Goal: Task Accomplishment & Management: Manage account settings

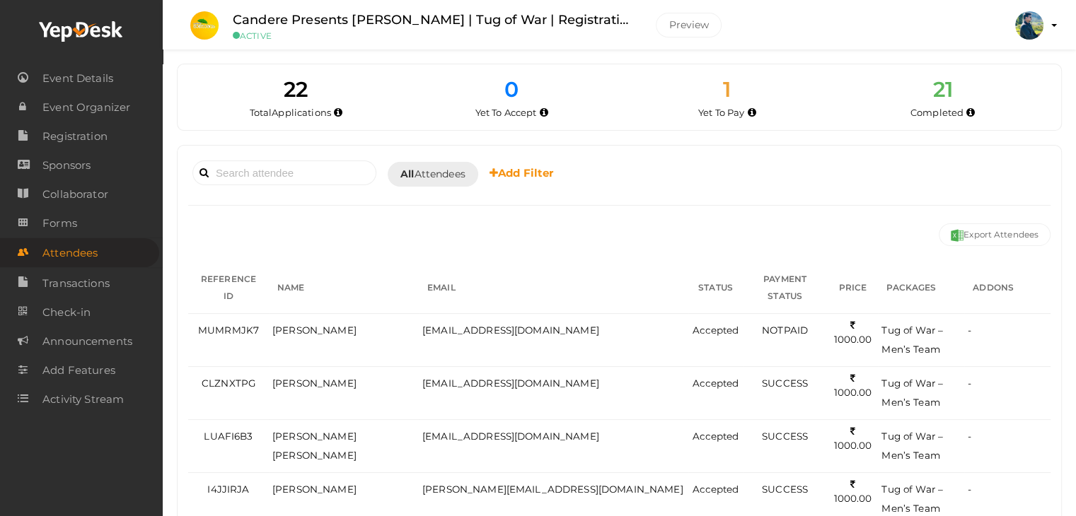
click at [338, 22] on label "Candere Presents [PERSON_NAME] | Tug of War | Registration" at bounding box center [434, 20] width 402 height 21
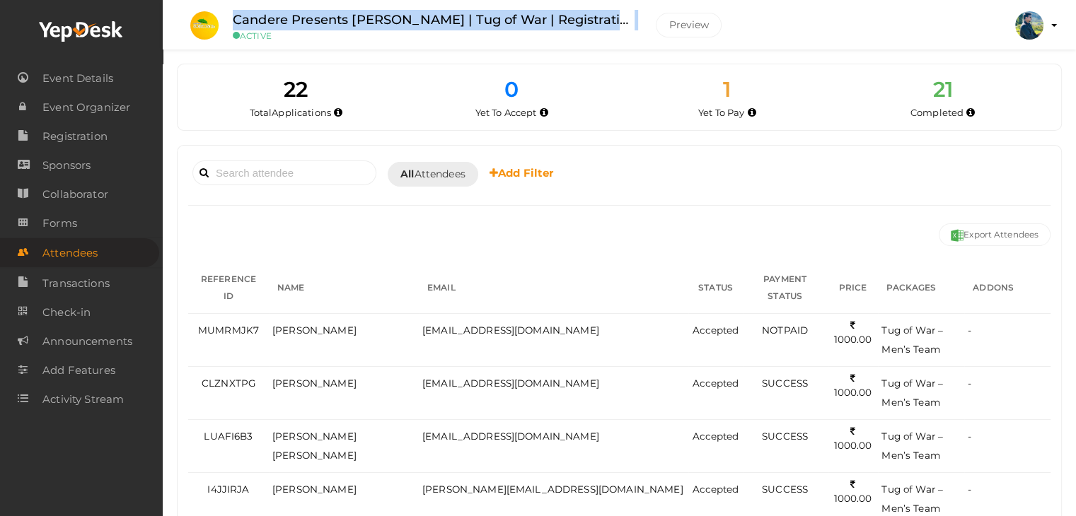
click at [338, 22] on label "Candere Presents [PERSON_NAME] | Tug of War | Registration" at bounding box center [434, 20] width 402 height 21
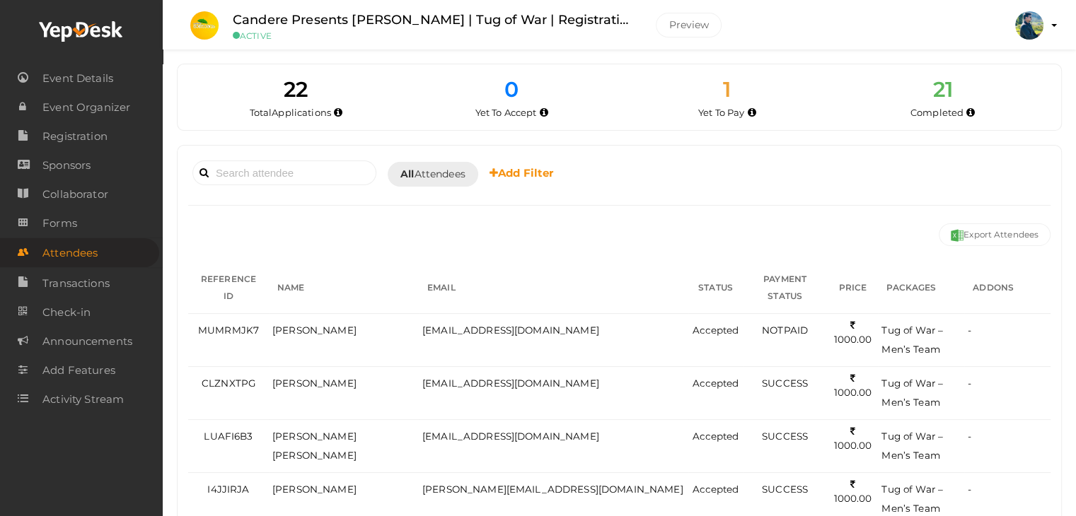
click at [338, 22] on label "Candere Presents [PERSON_NAME] | Tug of War | Registration" at bounding box center [434, 20] width 402 height 21
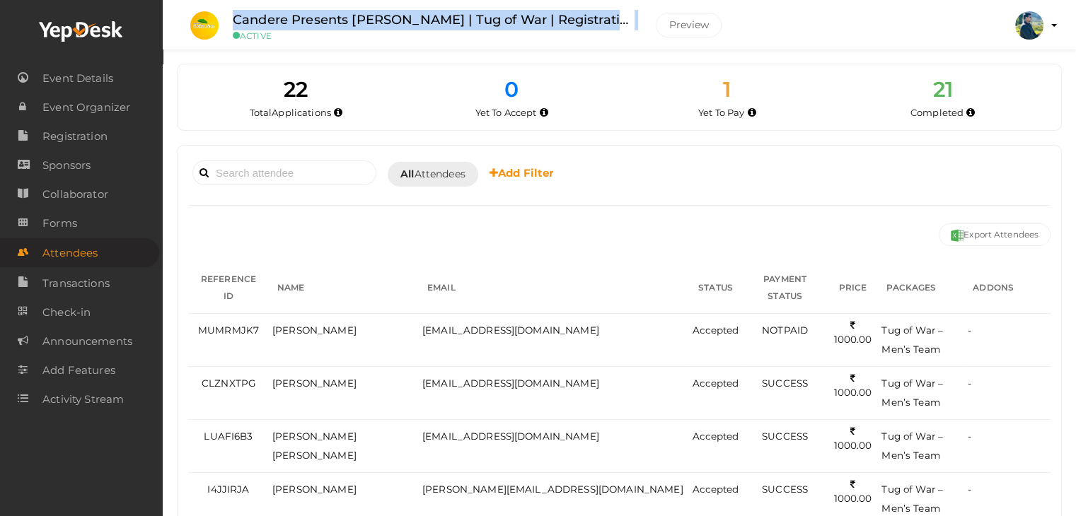
click at [338, 22] on label "Candere Presents [PERSON_NAME] | Tug of War | Registration" at bounding box center [434, 20] width 402 height 21
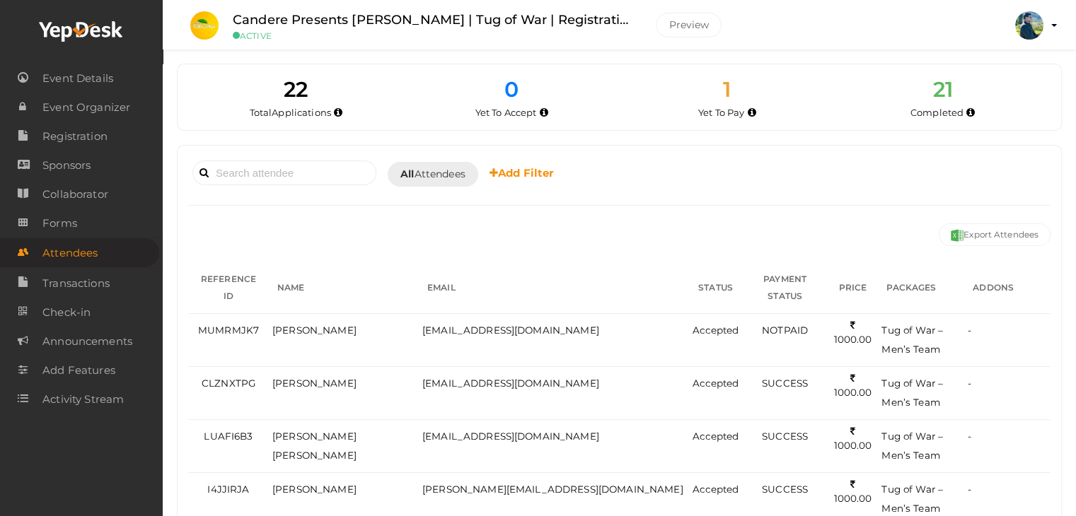
click at [339, 41] on li "Candere Presents Prathidhwani Onaravam | Tug of War | Registration ACTIVE Previ…" at bounding box center [459, 26] width 557 height 50
click at [293, 15] on label "Candere Presents [PERSON_NAME] | Tug of War | Registration" at bounding box center [434, 20] width 402 height 21
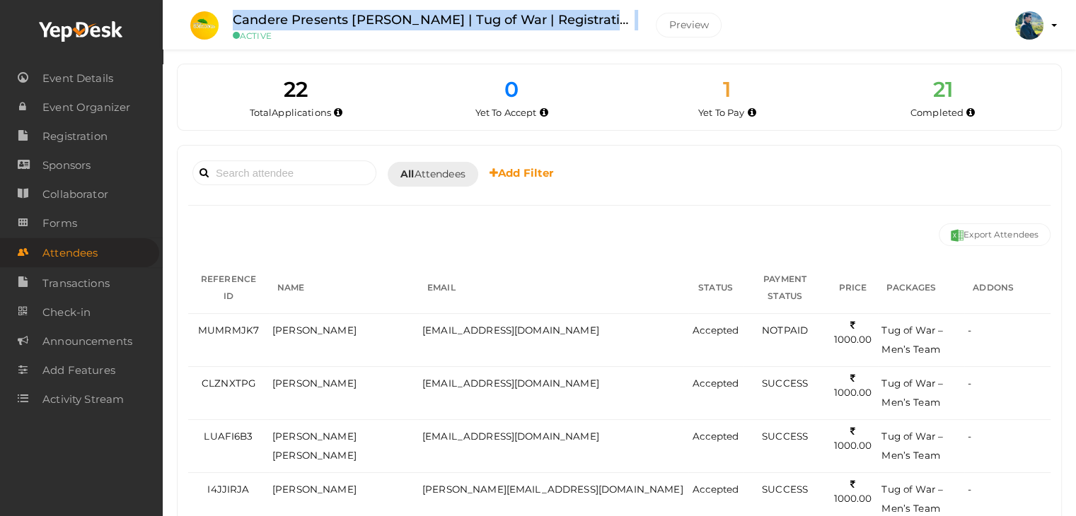
click at [293, 15] on label "Candere Presents [PERSON_NAME] | Tug of War | Registration" at bounding box center [434, 20] width 402 height 21
drag, startPoint x: 293, startPoint y: 15, endPoint x: 297, endPoint y: 43, distance: 28.6
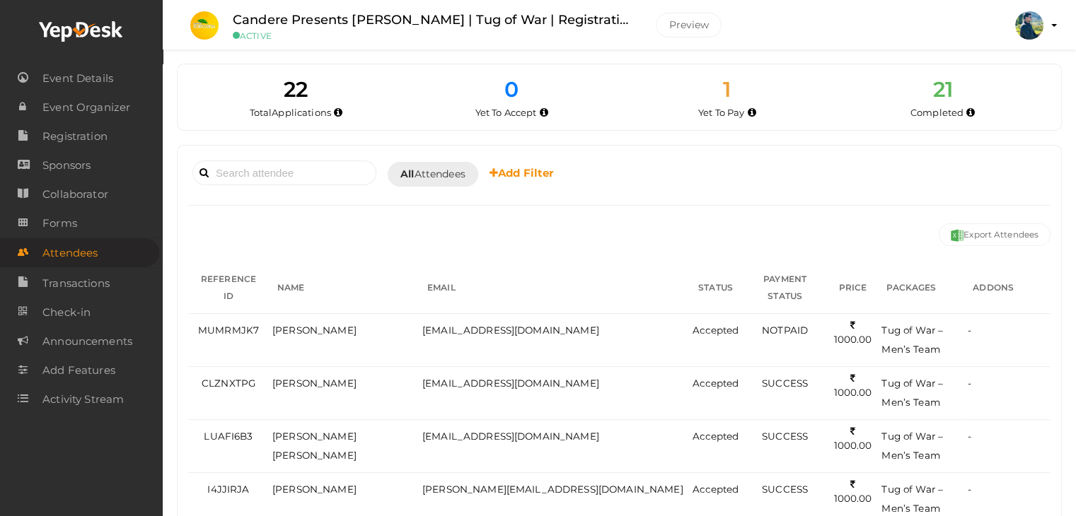
drag, startPoint x: 297, startPoint y: 43, endPoint x: 260, endPoint y: 54, distance: 39.2
click at [94, 258] on span "Attendees" at bounding box center [69, 253] width 55 height 28
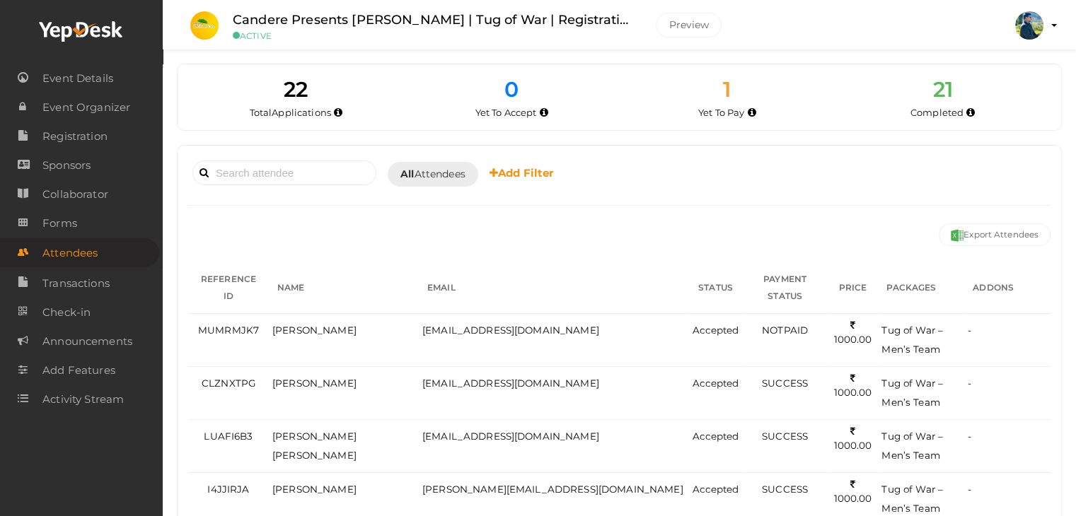
click at [94, 258] on span "Attendees" at bounding box center [69, 253] width 55 height 28
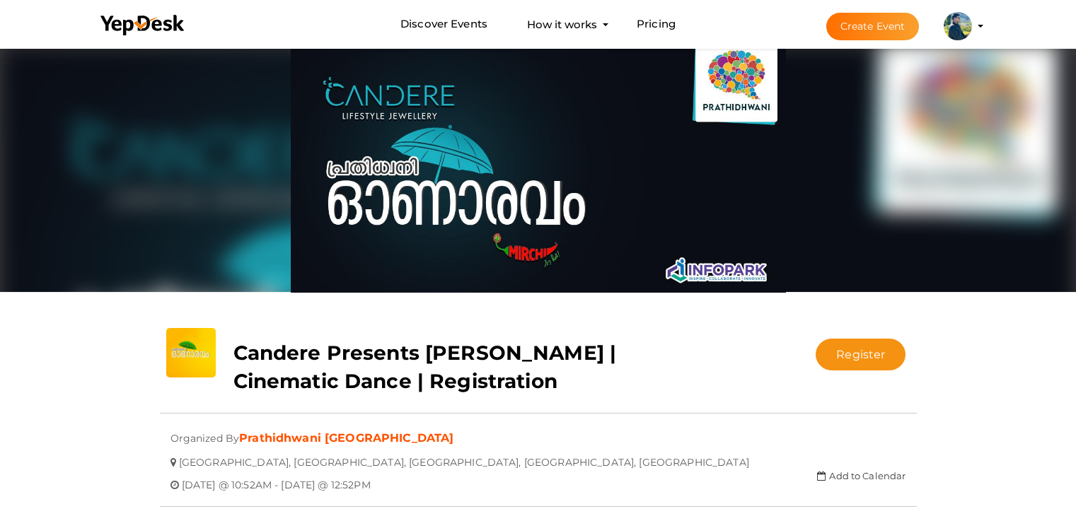
scroll to position [45, 0]
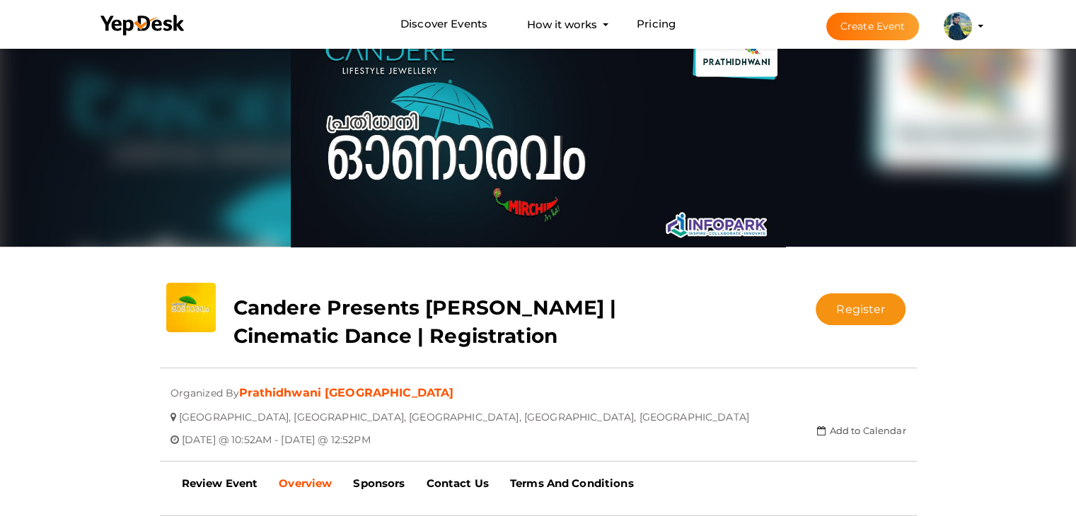
click at [980, 29] on li "Create Event [PERSON_NAME] [EMAIL_ADDRESS][DOMAIN_NAME] Personal Profile My Eve…" at bounding box center [892, 26] width 189 height 51
click at [972, 26] on profile-pic at bounding box center [957, 25] width 28 height 11
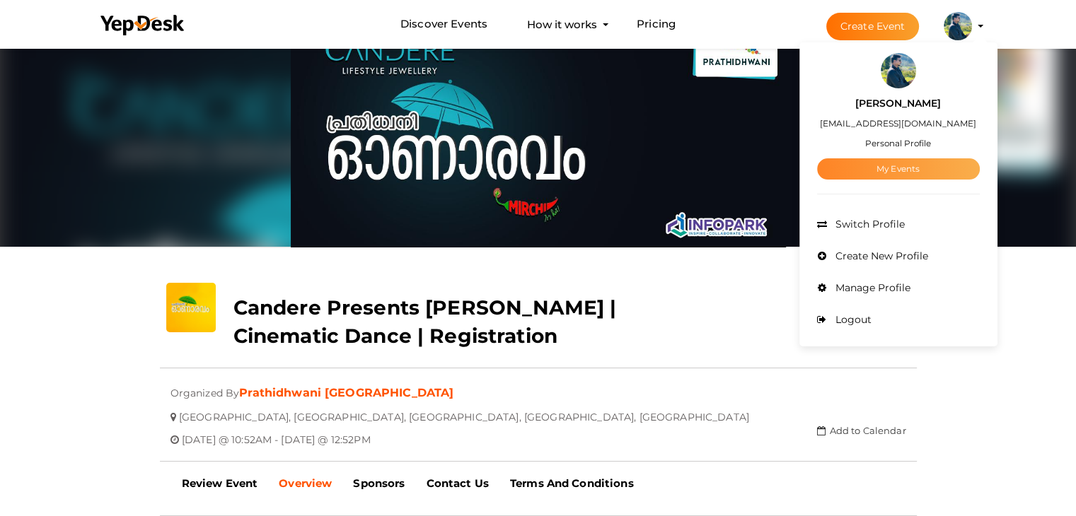
click at [889, 173] on link "My Events" at bounding box center [898, 168] width 163 height 21
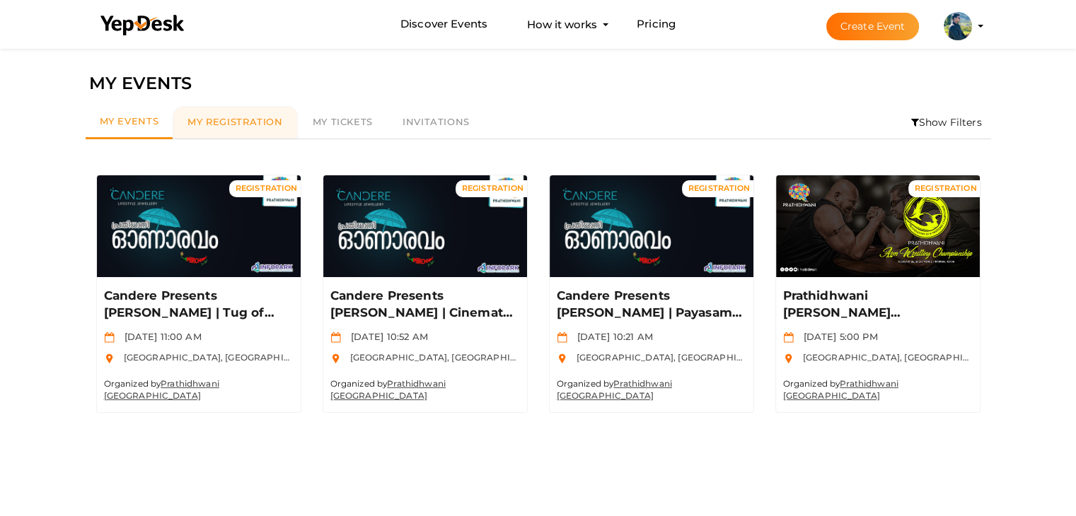
click at [205, 114] on link "My Registration" at bounding box center [235, 122] width 124 height 33
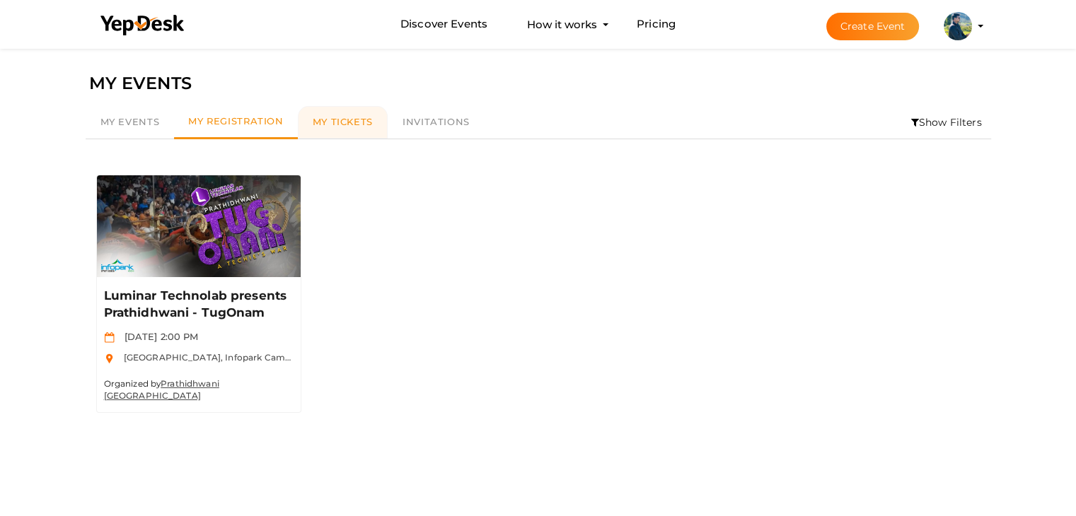
click at [331, 122] on span "My Tickets" at bounding box center [343, 121] width 60 height 11
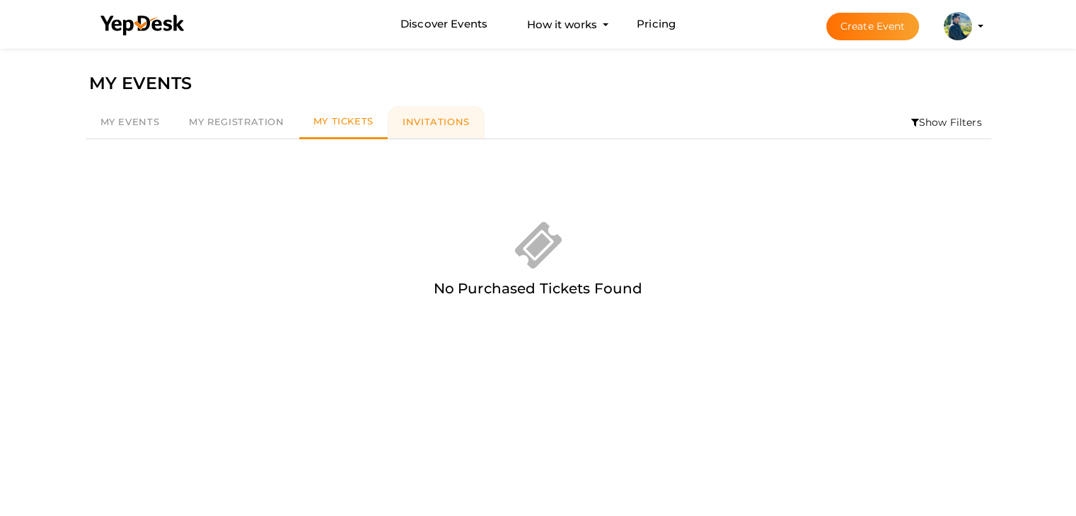
click at [398, 124] on link "Invitations" at bounding box center [436, 122] width 97 height 33
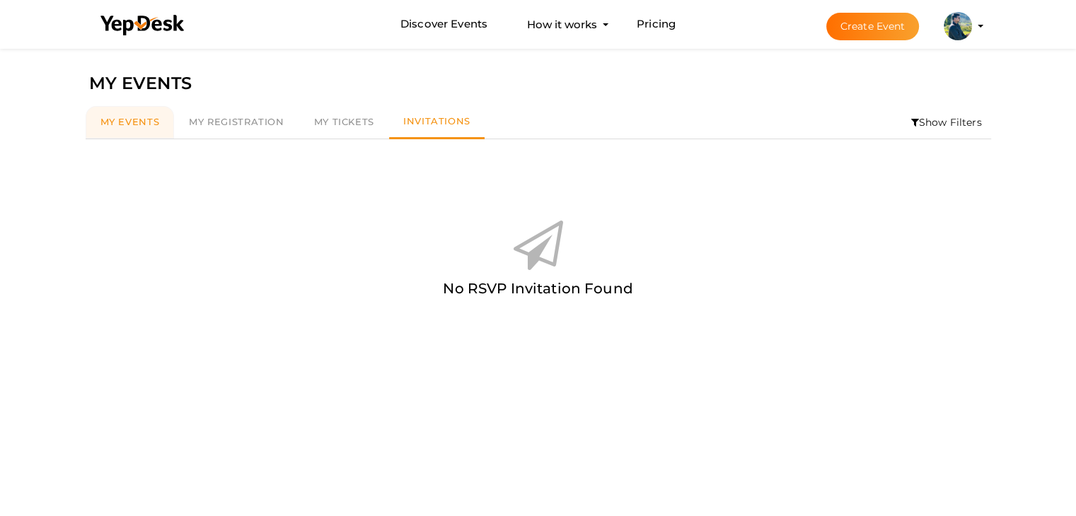
click at [150, 121] on span "My Events" at bounding box center [129, 121] width 59 height 11
